Goal: Navigation & Orientation: Find specific page/section

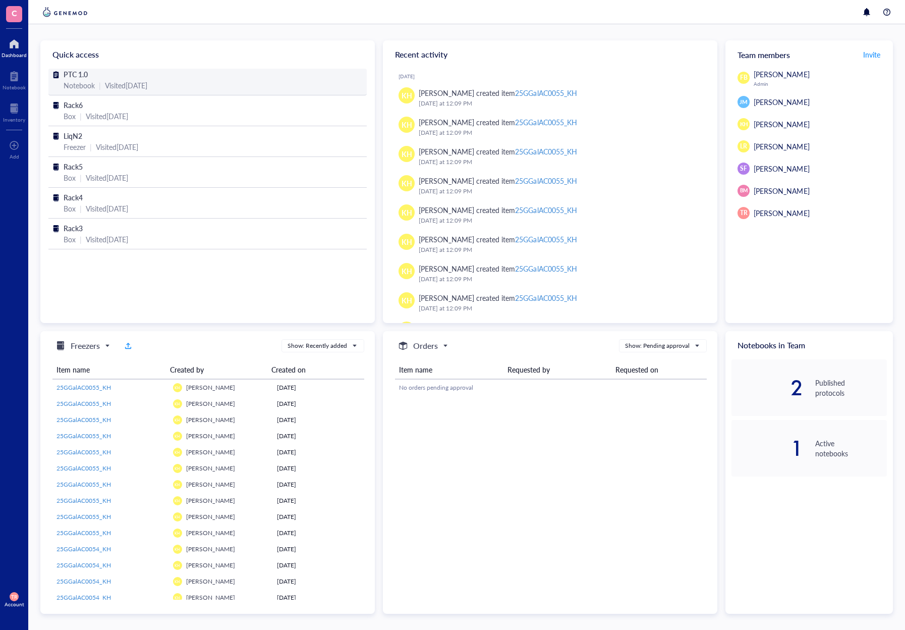
click at [92, 86] on div "Notebook" at bounding box center [79, 85] width 31 height 11
